Goal: Feedback & Contribution: Leave review/rating

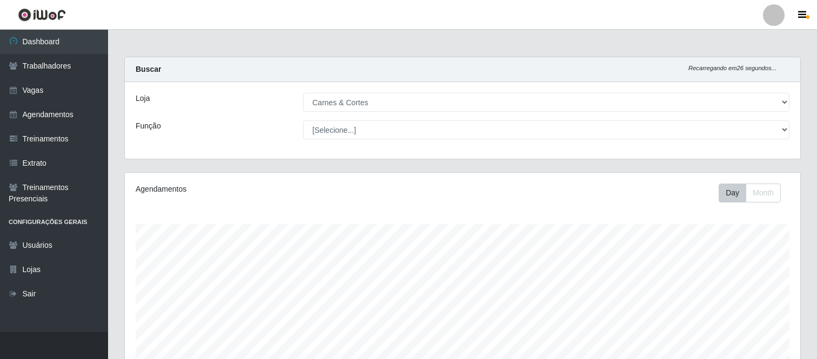
select select "433"
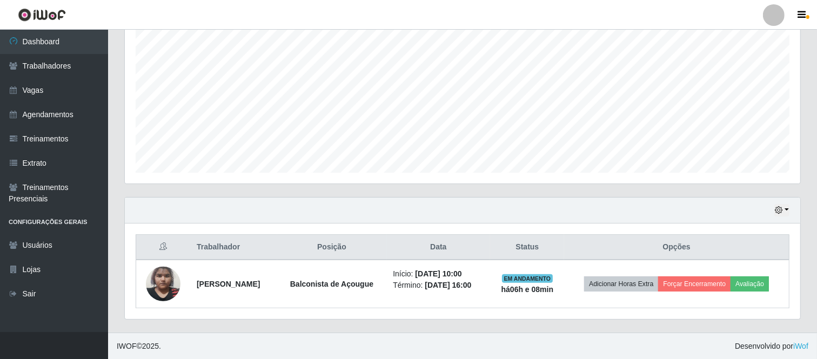
scroll to position [224, 676]
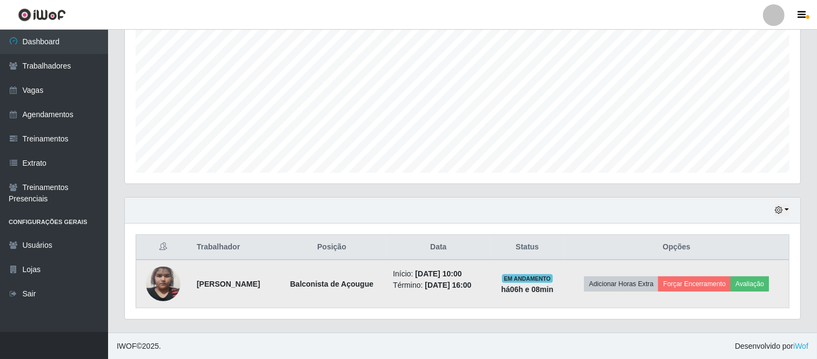
drag, startPoint x: 191, startPoint y: 284, endPoint x: 509, endPoint y: 281, distance: 317.8
click at [509, 281] on tr "[PERSON_NAME] de Açougue Início: [DATE] 10:00 Término: [DATE] 16:00 EM ANDAMENT…" at bounding box center [462, 284] width 653 height 49
copy tr "[PERSON_NAME] de Açougue Início: [DATE] 10:00 Término: [DATE] 16:00"
click at [760, 281] on button "Avaliação" at bounding box center [750, 284] width 38 height 15
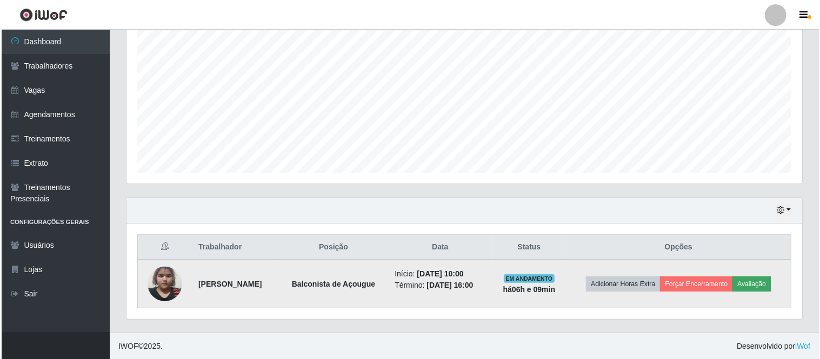
scroll to position [224, 669]
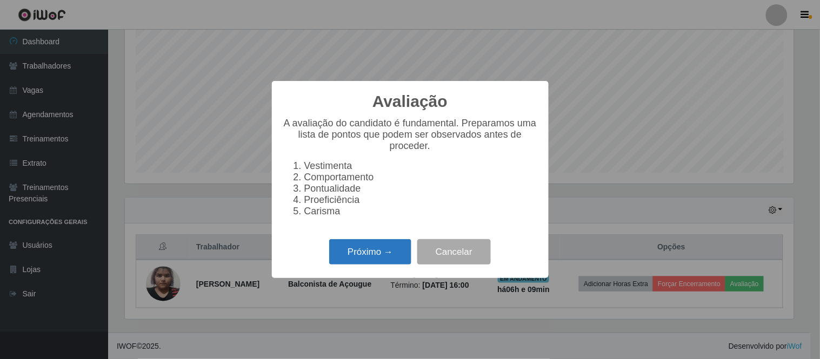
click at [380, 253] on button "Próximo →" at bounding box center [370, 251] width 82 height 25
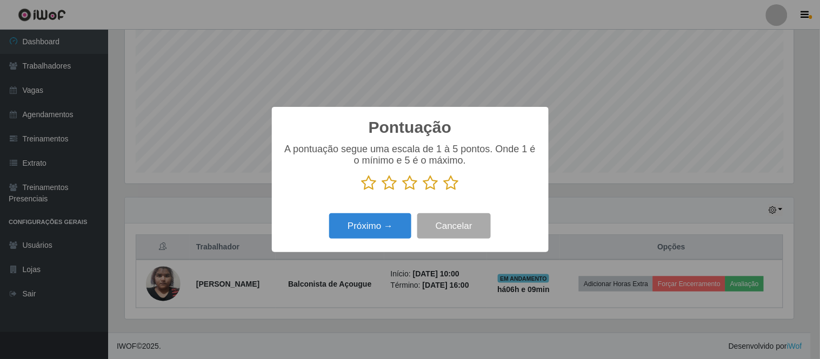
scroll to position [540237, 539792]
click at [429, 182] on icon at bounding box center [430, 183] width 15 height 16
click at [423, 191] on input "radio" at bounding box center [423, 191] width 0 height 0
click at [378, 227] on button "Próximo →" at bounding box center [370, 225] width 82 height 25
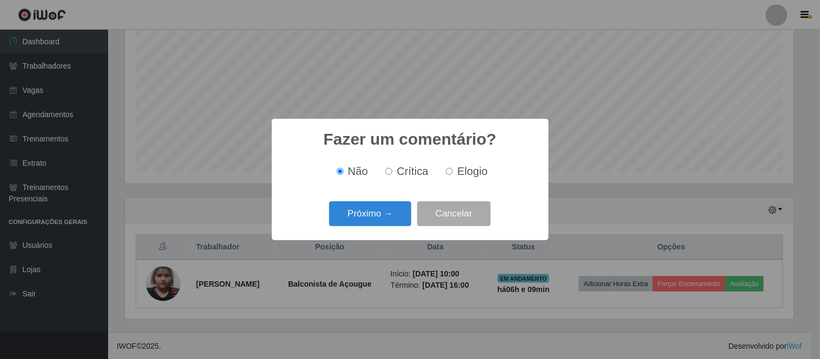
click at [451, 170] on input "Elogio" at bounding box center [449, 171] width 7 height 7
radio input "true"
click at [375, 213] on button "Próximo →" at bounding box center [370, 214] width 82 height 25
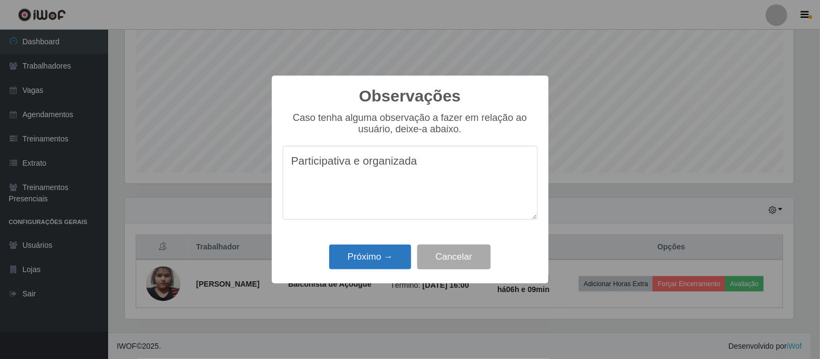
type textarea "Participativa e organizada"
click at [364, 258] on button "Próximo →" at bounding box center [370, 257] width 82 height 25
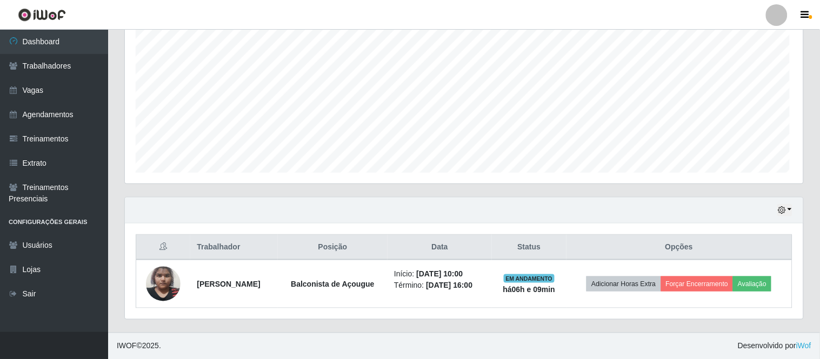
scroll to position [224, 676]
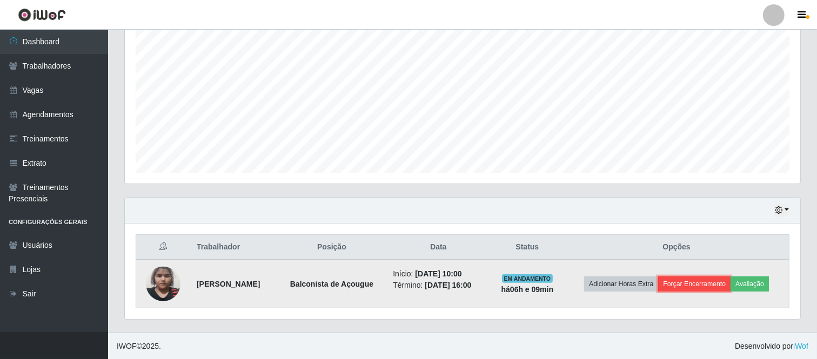
click at [696, 281] on button "Forçar Encerramento" at bounding box center [694, 284] width 72 height 15
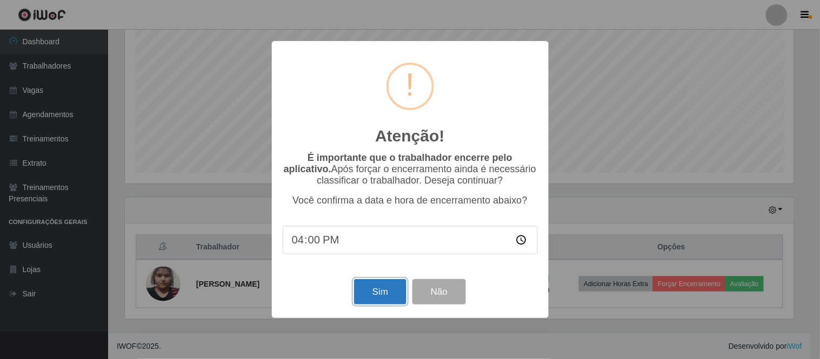
click at [385, 292] on button "Sim" at bounding box center [380, 291] width 52 height 25
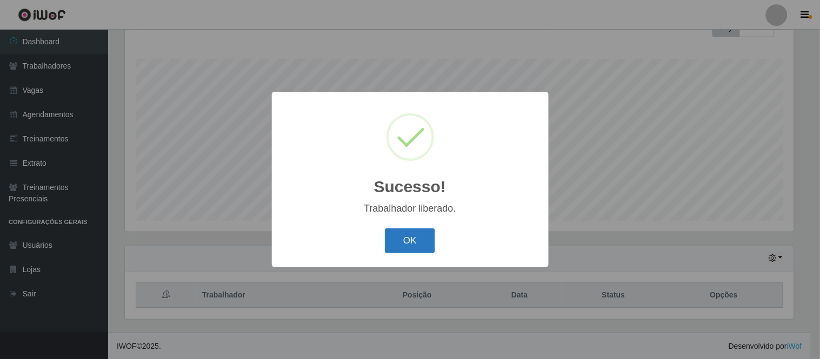
click at [396, 252] on button "OK" at bounding box center [410, 241] width 50 height 25
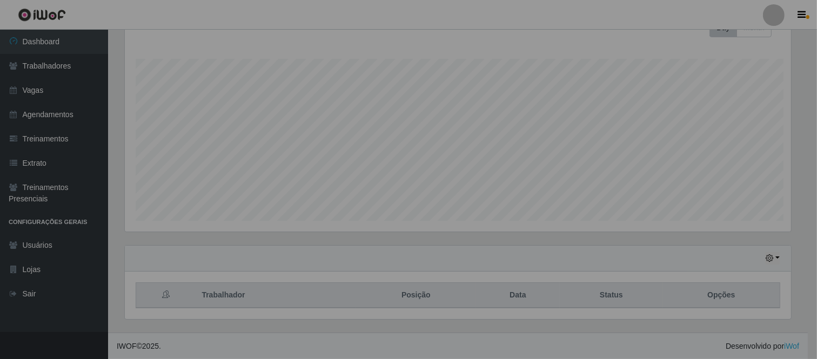
scroll to position [224, 676]
